Goal: Information Seeking & Learning: Learn about a topic

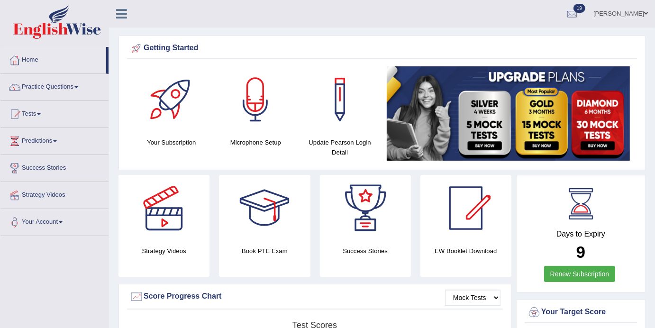
click at [82, 88] on link "Practice Questions" at bounding box center [54, 86] width 108 height 24
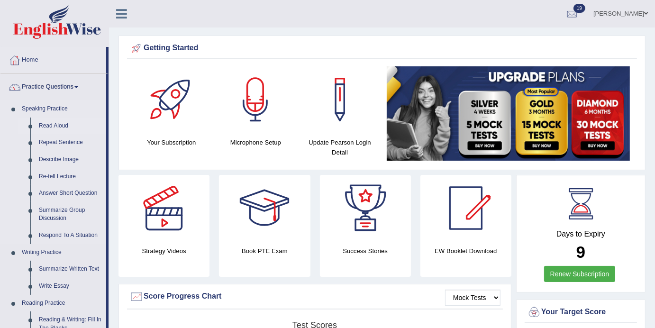
click at [45, 124] on link "Read Aloud" at bounding box center [71, 126] width 72 height 17
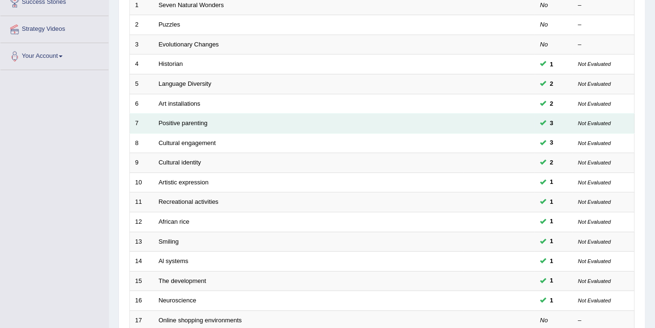
scroll to position [300, 0]
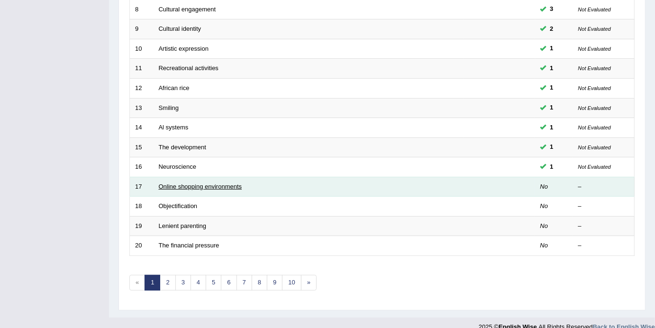
click at [185, 183] on link "Online shopping environments" at bounding box center [200, 186] width 83 height 7
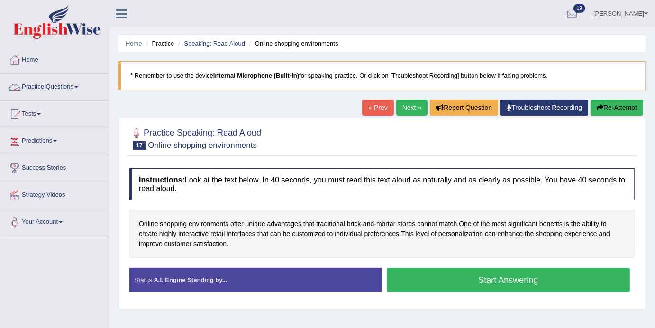
click at [80, 87] on link "Practice Questions" at bounding box center [54, 86] width 108 height 24
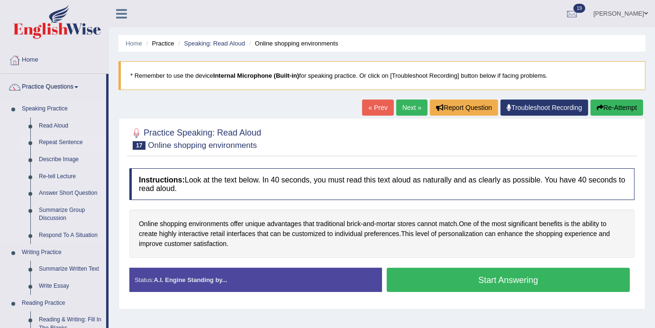
click at [64, 143] on link "Repeat Sentence" at bounding box center [71, 142] width 72 height 17
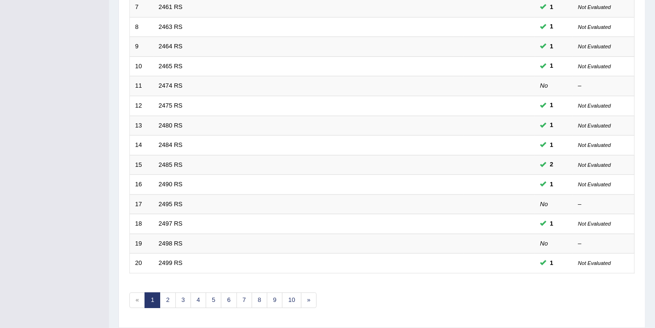
scroll to position [300, 0]
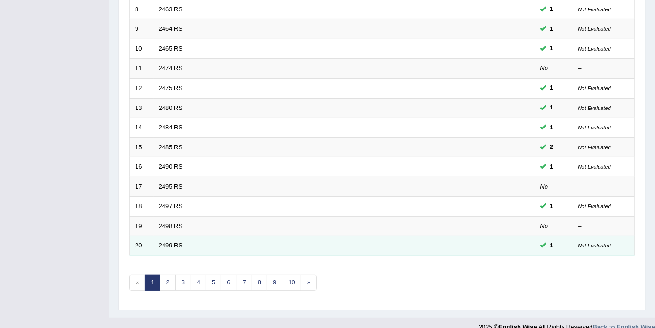
click at [169, 236] on td "2499 RS" at bounding box center [309, 246] width 311 height 20
click at [167, 236] on td "2499 RS" at bounding box center [309, 246] width 311 height 20
click at [168, 242] on link "2499 RS" at bounding box center [171, 245] width 24 height 7
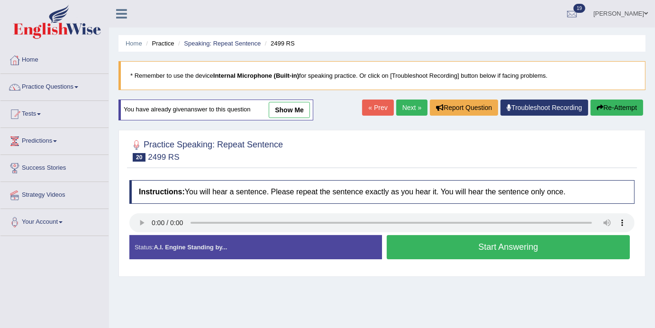
scroll to position [0, 0]
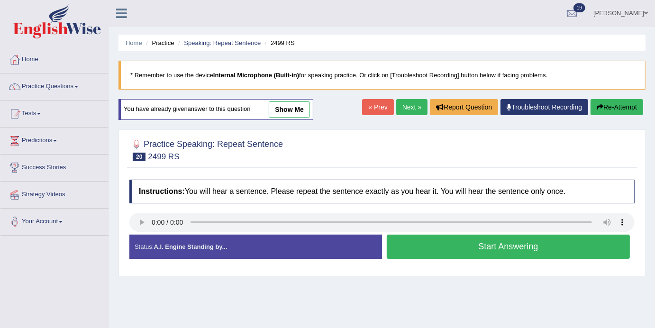
click at [300, 108] on link "show me" at bounding box center [289, 109] width 41 height 16
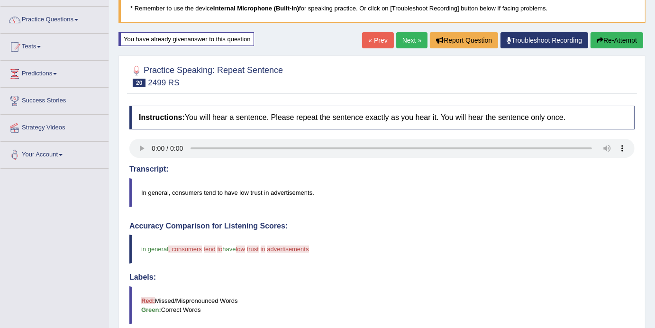
scroll to position [0, 0]
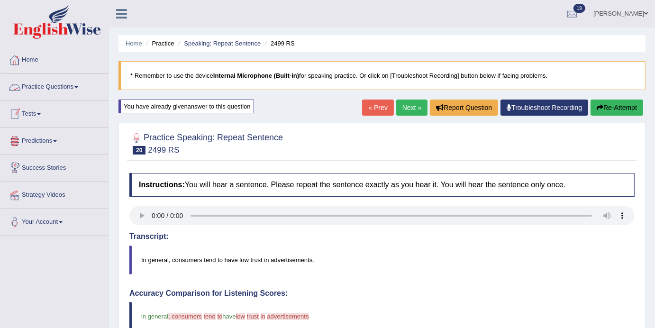
click at [83, 91] on link "Practice Questions" at bounding box center [54, 86] width 108 height 24
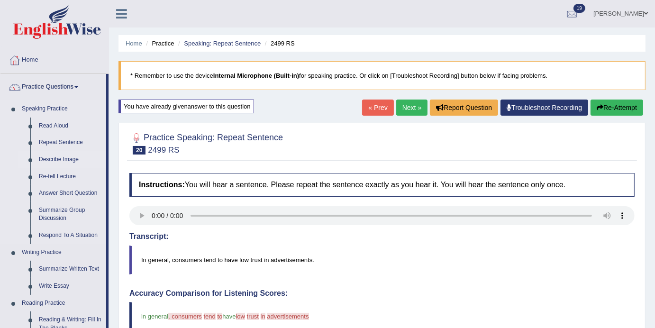
click at [60, 162] on link "Describe Image" at bounding box center [71, 159] width 72 height 17
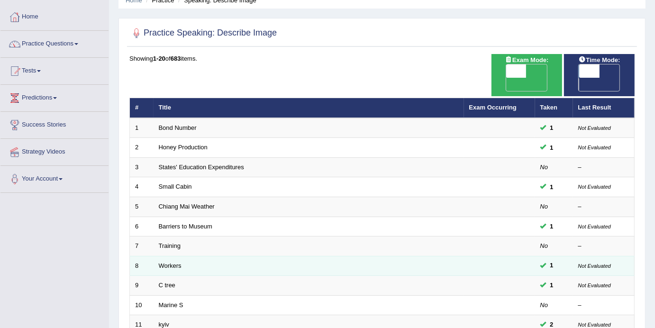
scroll to position [44, 0]
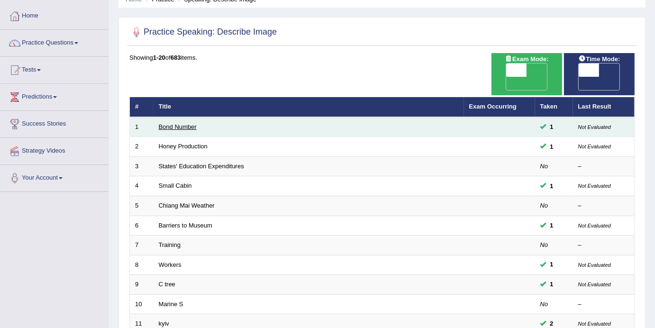
click at [172, 123] on link "Bond Number" at bounding box center [178, 126] width 38 height 7
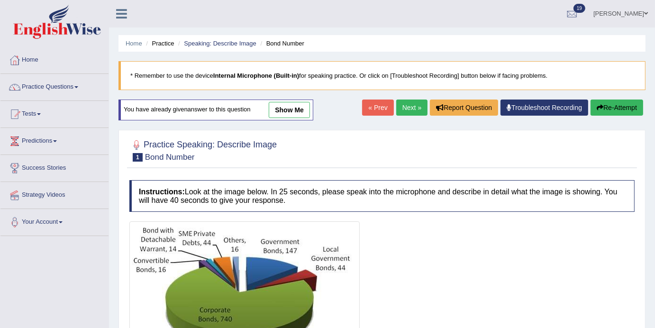
click at [293, 116] on link "show me" at bounding box center [289, 110] width 41 height 16
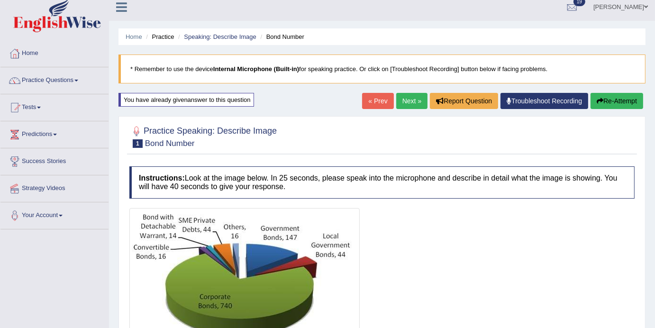
scroll to position [6, 0]
click at [84, 82] on link "Practice Questions" at bounding box center [54, 80] width 108 height 24
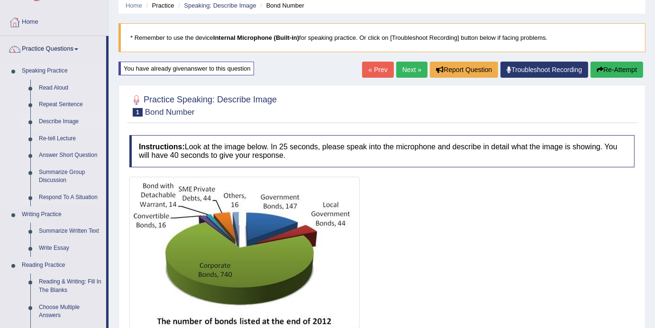
scroll to position [37, 0]
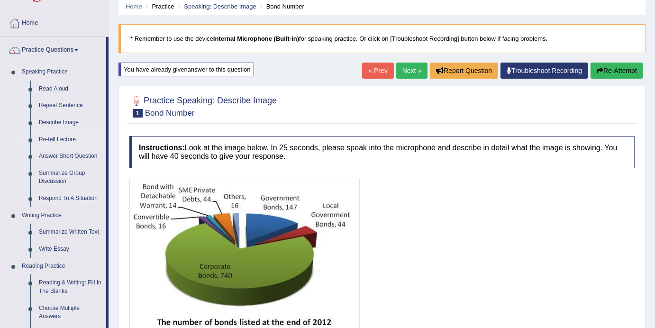
click at [53, 138] on link "Re-tell Lecture" at bounding box center [71, 139] width 72 height 17
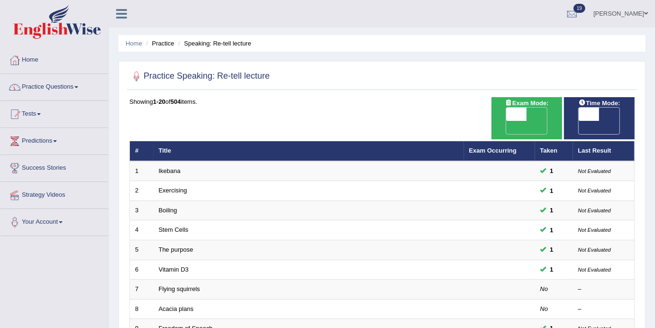
click at [42, 61] on link "Home" at bounding box center [54, 59] width 108 height 24
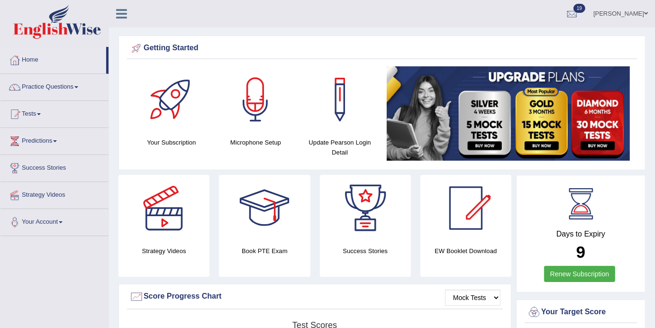
click at [80, 88] on link "Practice Questions" at bounding box center [54, 86] width 108 height 24
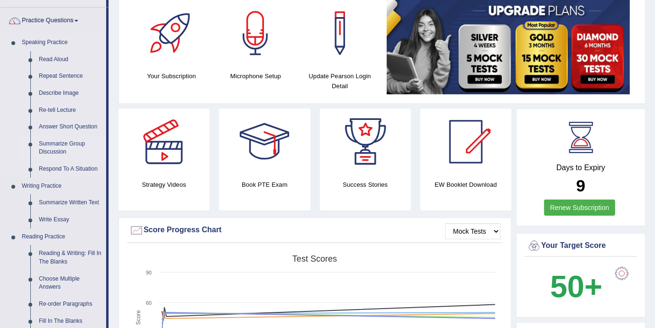
scroll to position [71, 0]
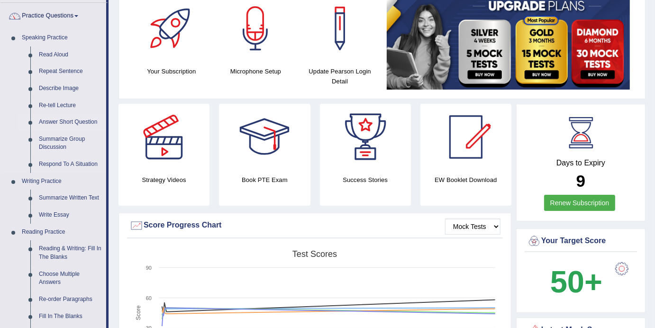
click at [74, 124] on link "Answer Short Question" at bounding box center [71, 122] width 72 height 17
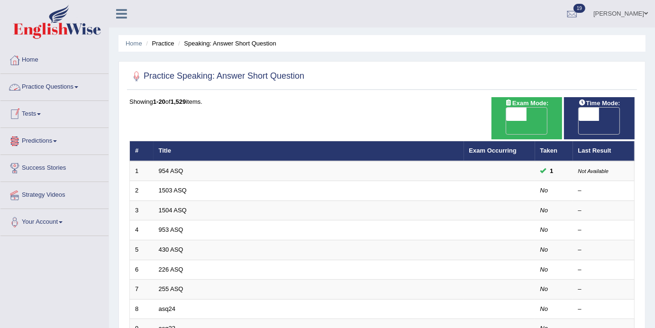
click at [86, 89] on link "Practice Questions" at bounding box center [54, 86] width 108 height 24
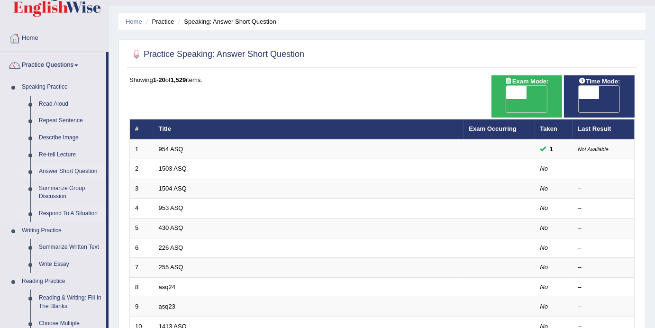
scroll to position [23, 0]
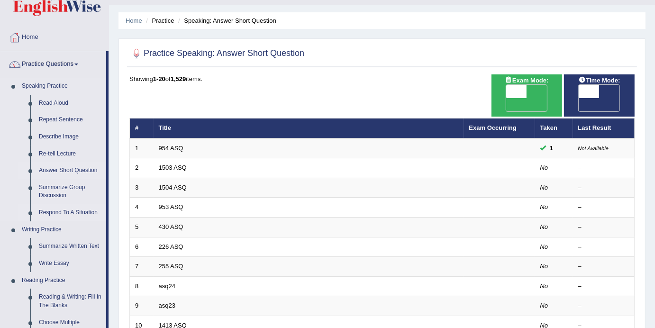
click at [71, 212] on link "Respond To A Situation" at bounding box center [71, 212] width 72 height 17
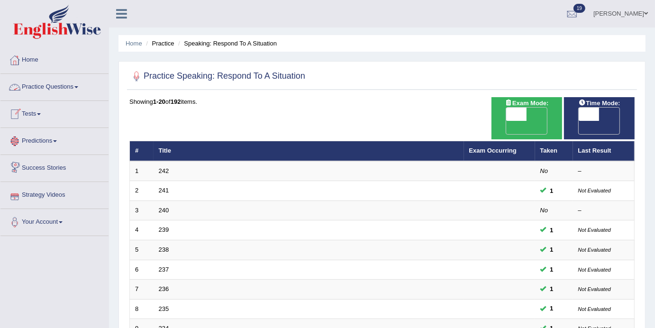
click at [78, 88] on span at bounding box center [76, 87] width 4 height 2
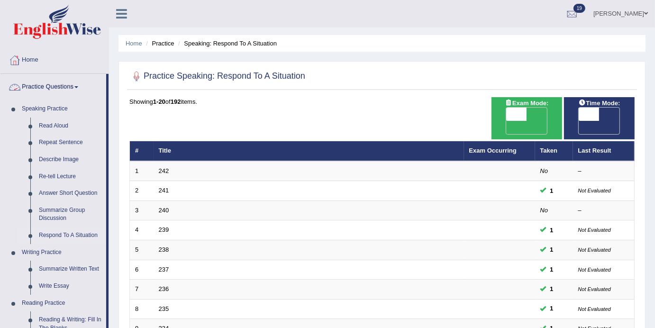
click at [83, 85] on link "Practice Questions" at bounding box center [53, 86] width 106 height 24
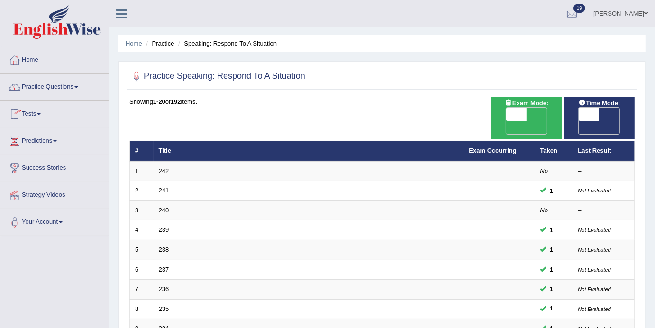
click at [38, 60] on link "Home" at bounding box center [54, 59] width 108 height 24
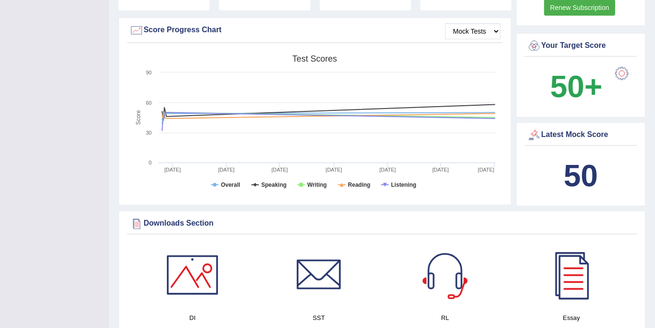
scroll to position [266, 0]
